Goal: Task Accomplishment & Management: Manage account settings

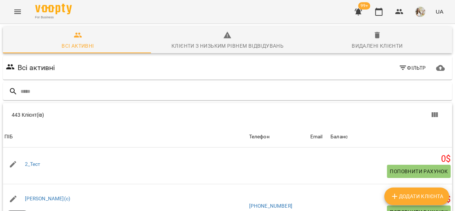
scroll to position [66, 0]
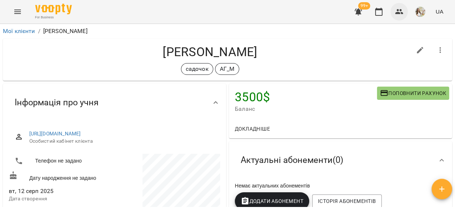
click at [400, 12] on icon "button" at bounding box center [400, 11] width 8 height 5
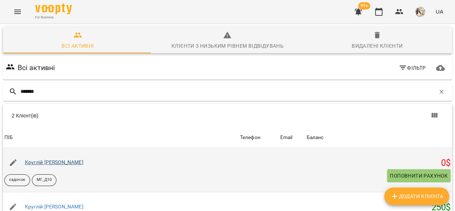
type input "*******"
click at [41, 160] on link "Круглій [PERSON_NAME]" at bounding box center [54, 162] width 59 height 6
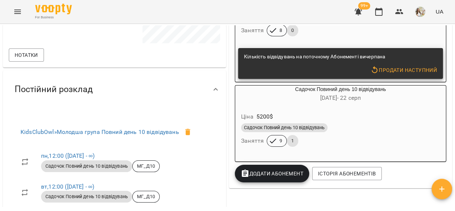
scroll to position [200, 0]
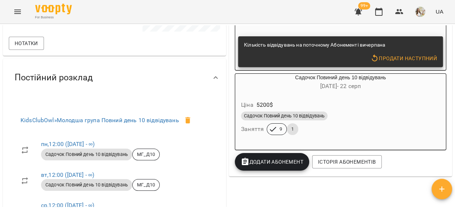
click at [347, 112] on div "Садочок Повний день 10 відвідувань" at bounding box center [341, 116] width 202 height 12
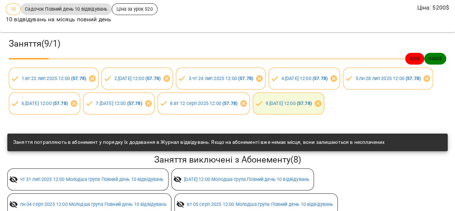
scroll to position [0, 0]
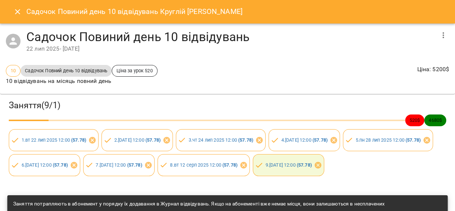
click at [19, 10] on icon "Close" at bounding box center [17, 11] width 9 height 9
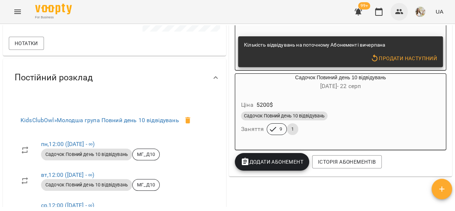
click at [400, 6] on button "button" at bounding box center [400, 12] width 18 height 18
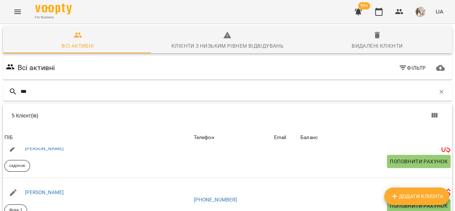
scroll to position [133, 0]
type input "***"
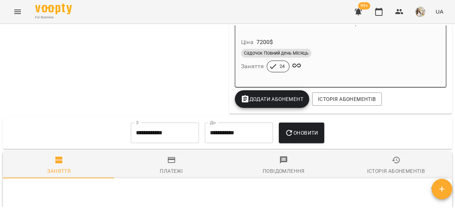
scroll to position [500, 0]
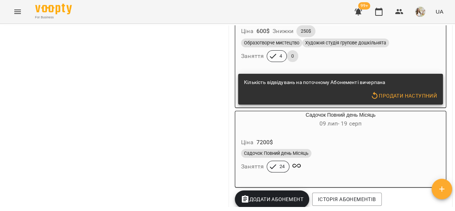
click at [343, 158] on div "Садочок Повний день Місяць" at bounding box center [340, 153] width 199 height 9
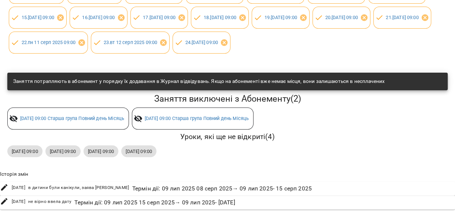
scroll to position [200, 0]
